Goal: Information Seeking & Learning: Learn about a topic

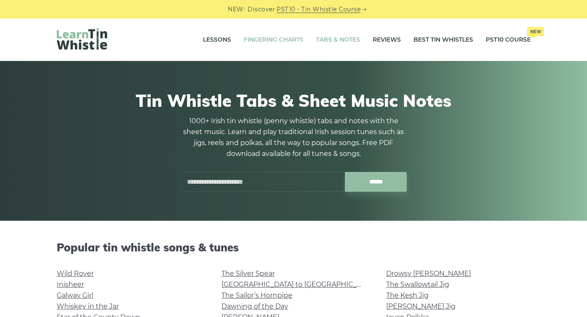
click at [247, 39] on link "Fingering Charts" at bounding box center [274, 39] width 60 height 21
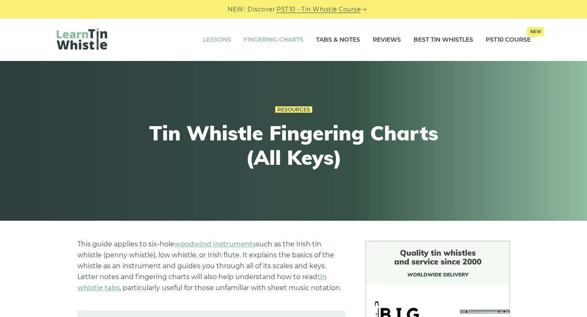
click at [220, 38] on link "Lessons" at bounding box center [217, 39] width 28 height 21
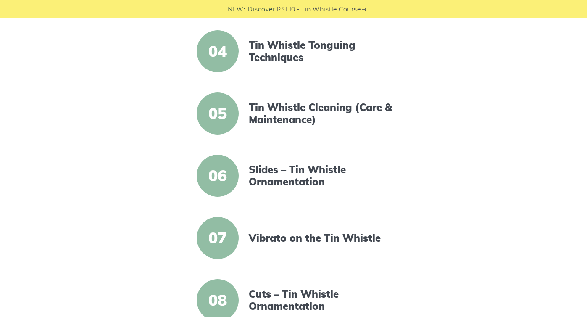
scroll to position [439, 0]
